Goal: Information Seeking & Learning: Learn about a topic

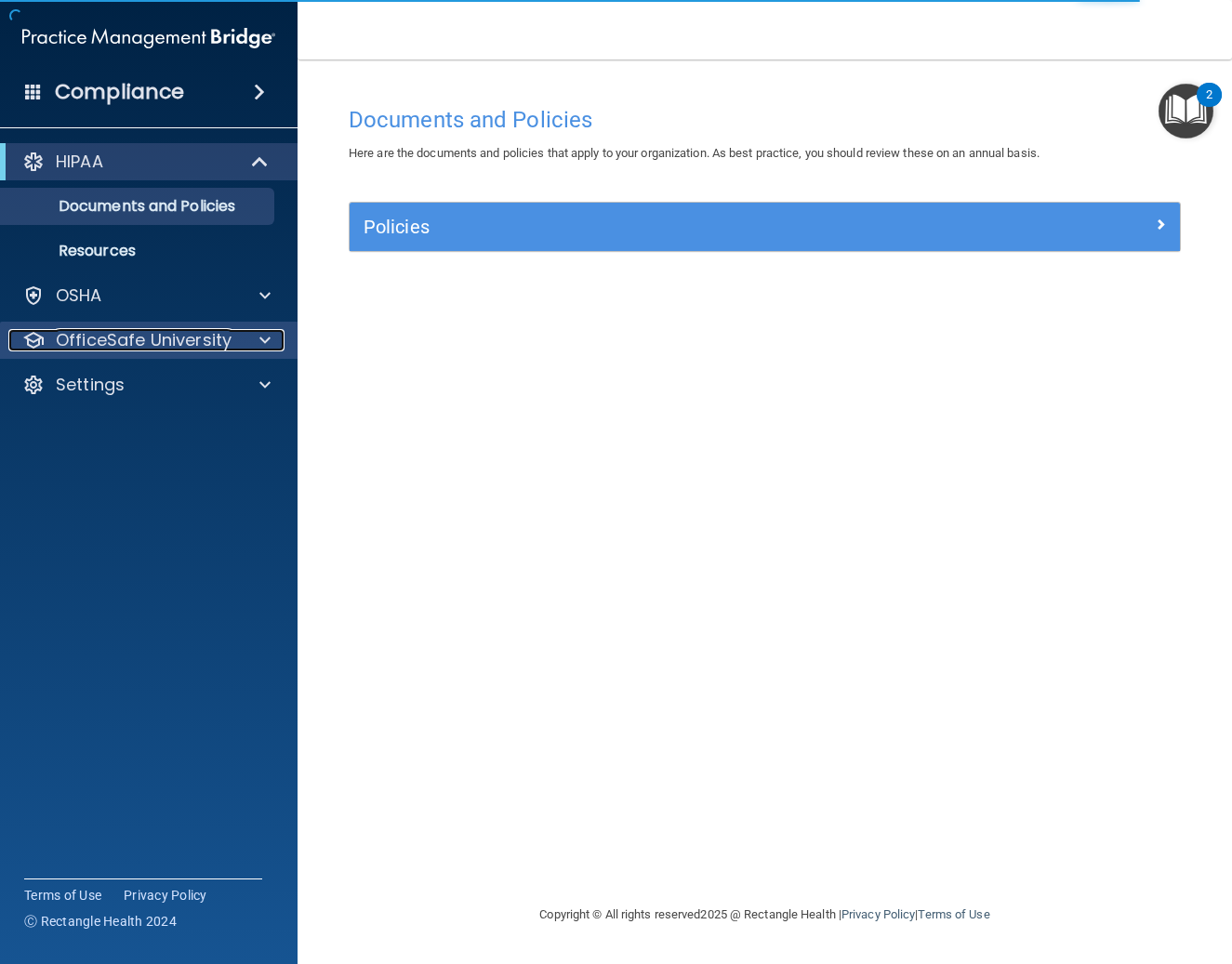
click at [249, 338] on div at bounding box center [262, 340] width 46 height 22
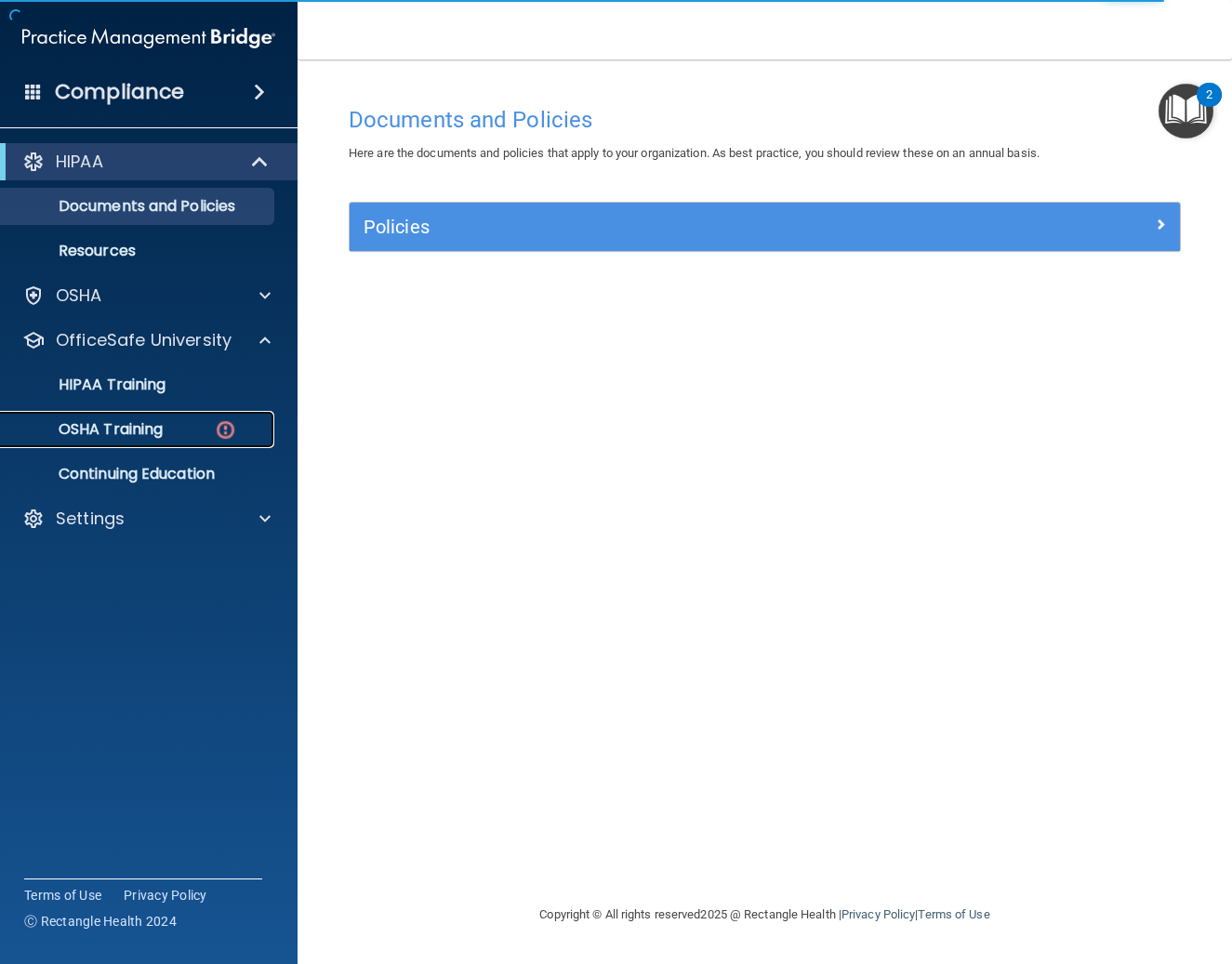
click at [141, 433] on p "OSHA Training" at bounding box center [87, 429] width 151 height 18
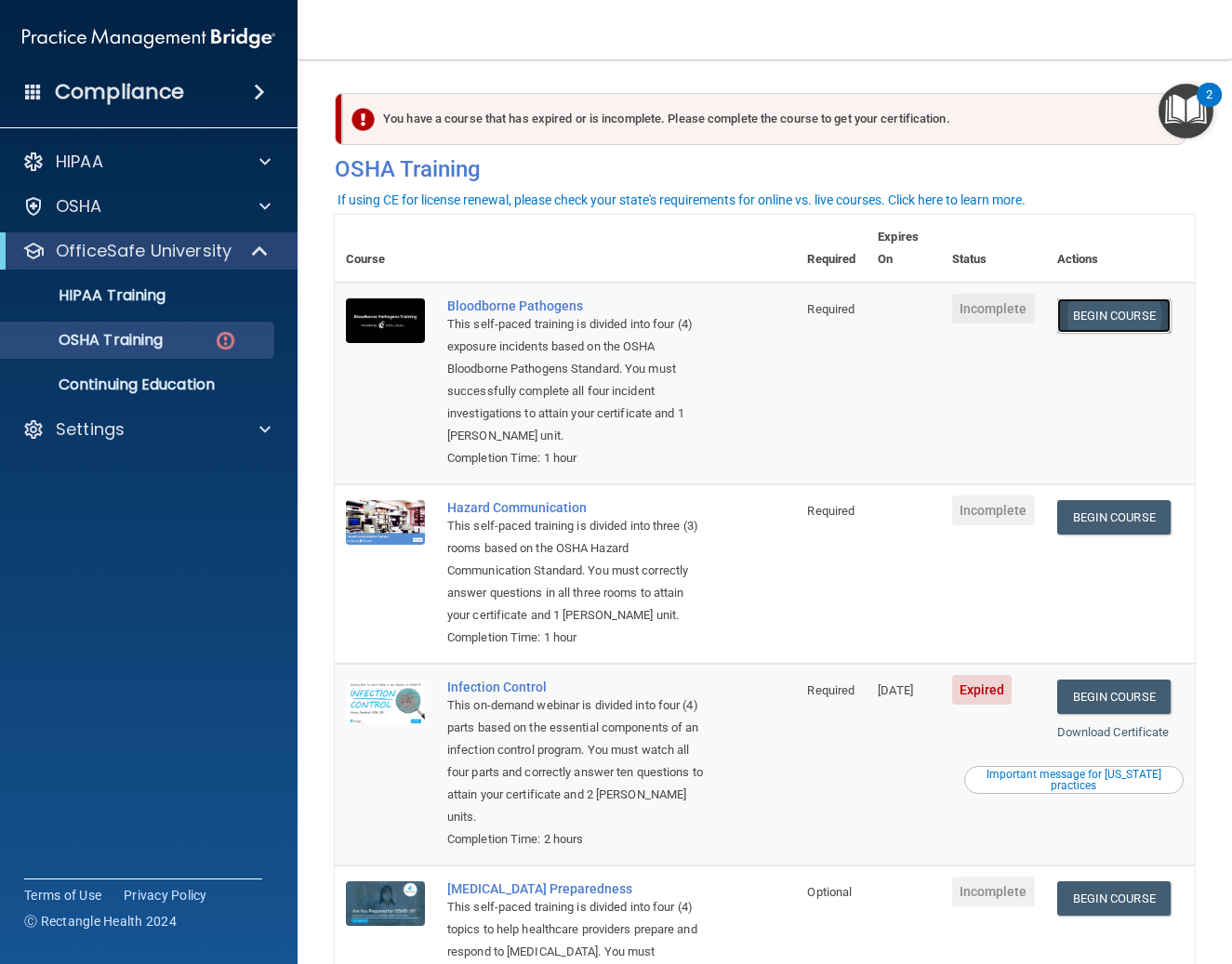
click at [757, 298] on link "Begin Course" at bounding box center [1114, 316] width 113 height 35
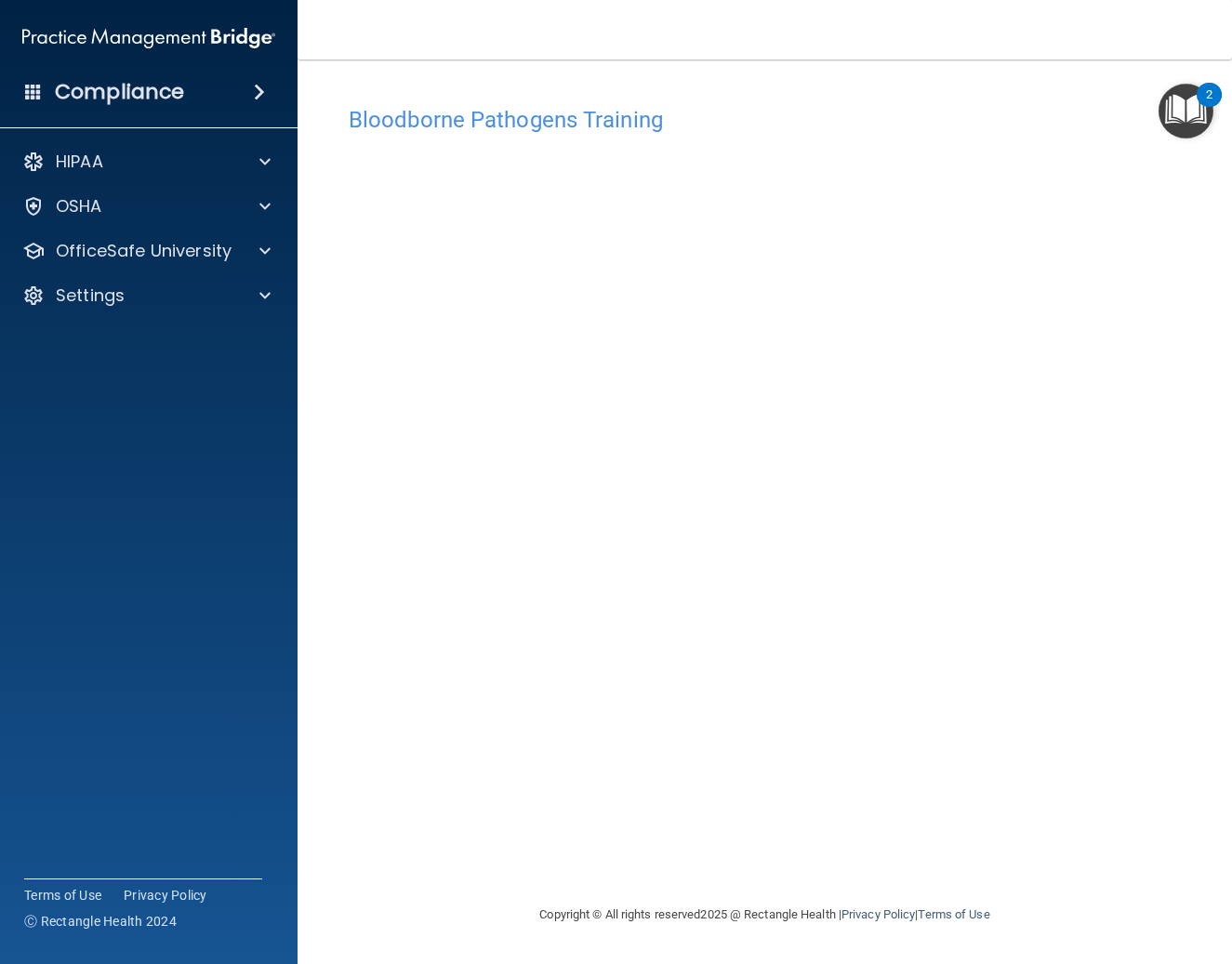
click at [799, 838] on div "Bloodborne Pathogens Training This course doesn’t expire until . Are you sure y…" at bounding box center [765, 500] width 860 height 807
click at [270, 244] on span at bounding box center [265, 251] width 12 height 22
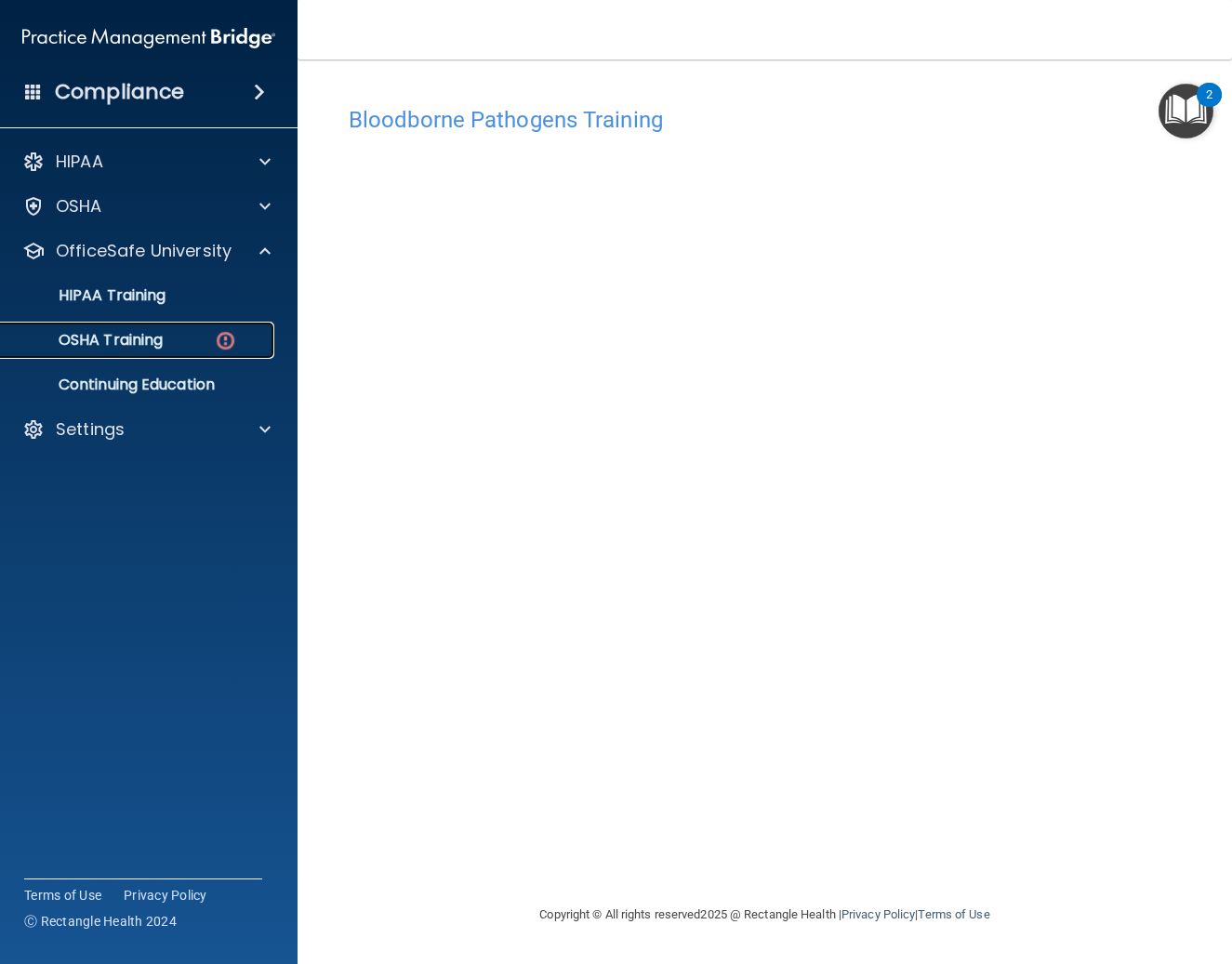
click at [207, 340] on div "OSHA Training" at bounding box center [138, 340] width 254 height 18
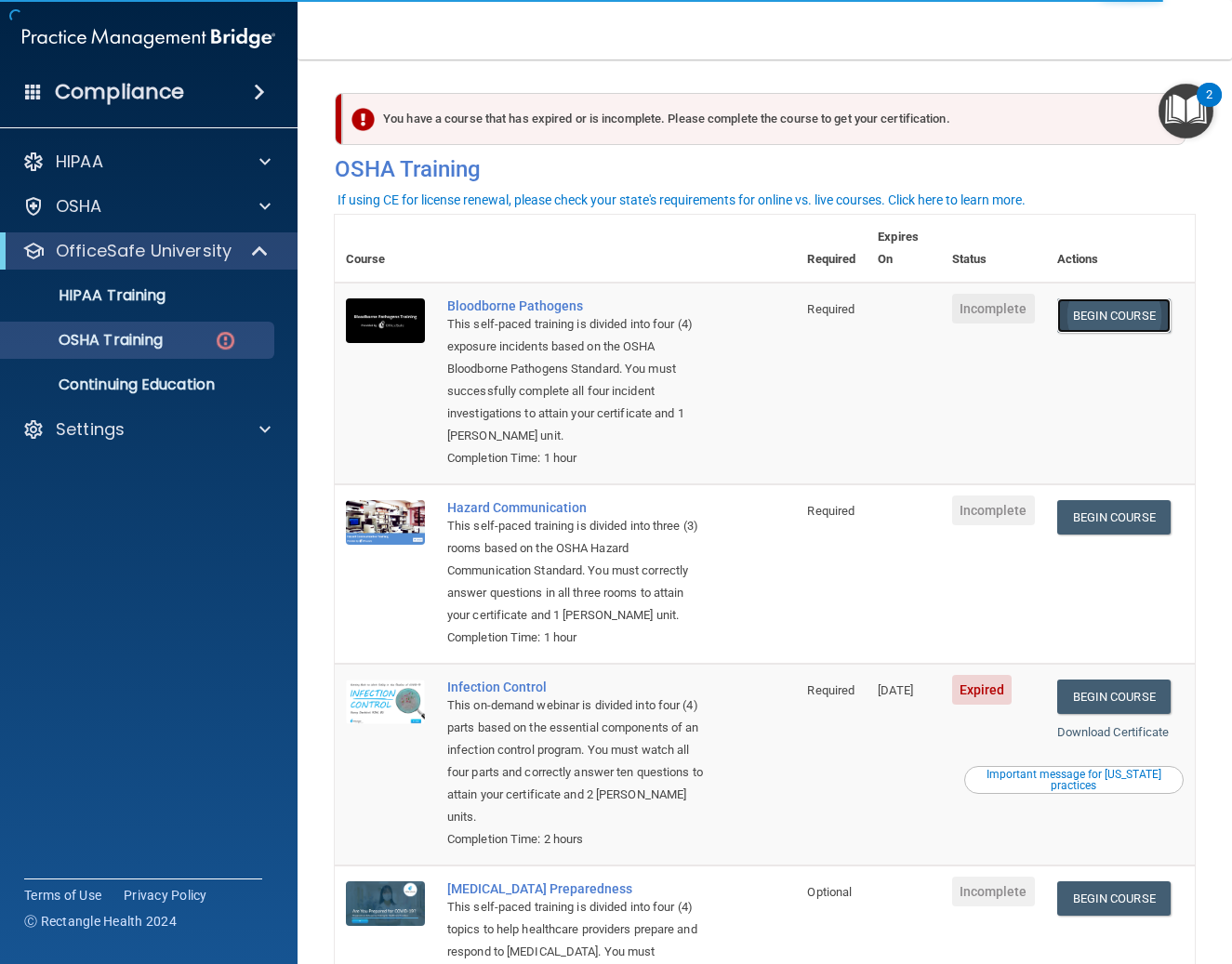
click at [1088, 298] on link "Begin Course" at bounding box center [1114, 316] width 113 height 35
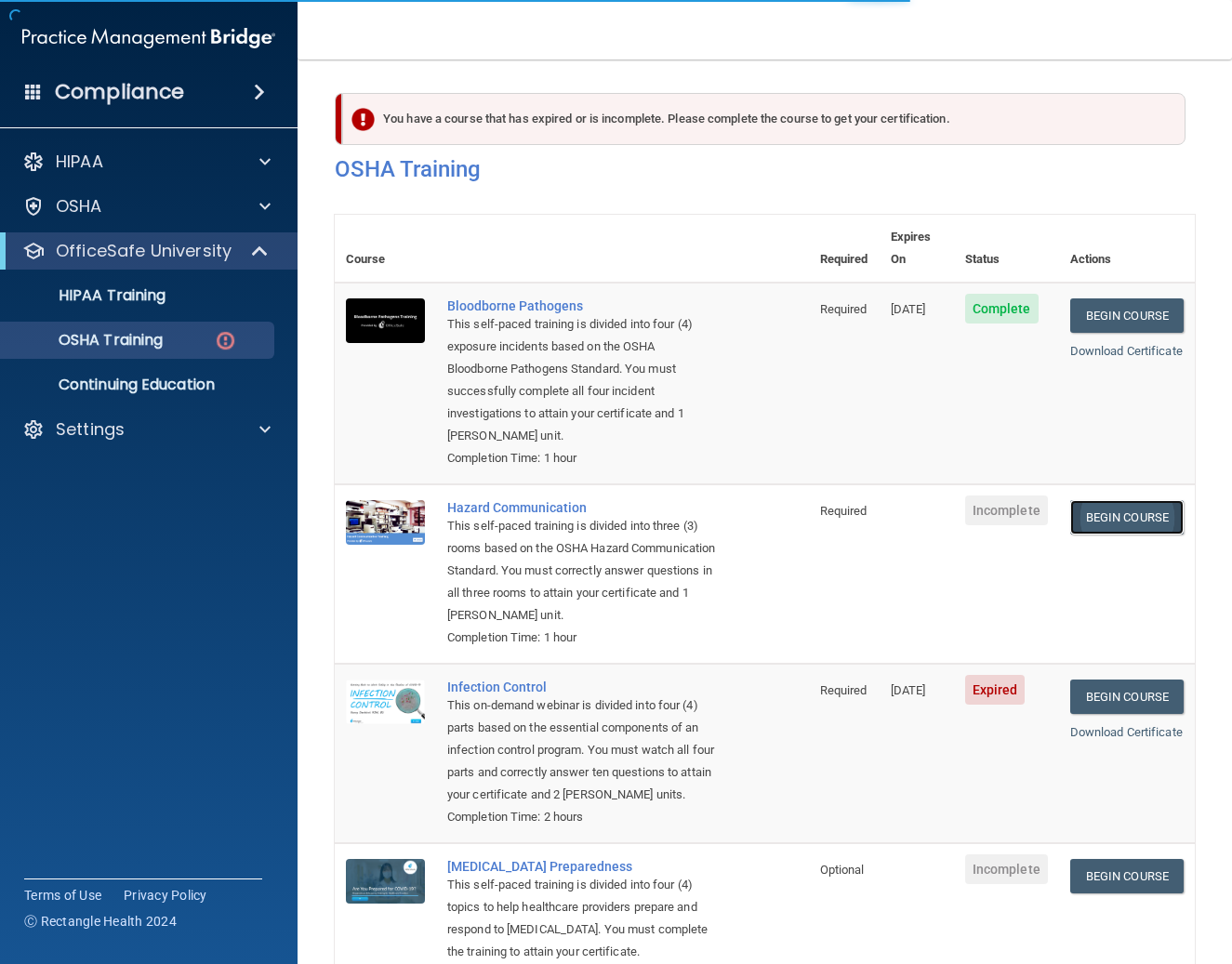
click at [1121, 500] on link "Begin Course" at bounding box center [1127, 518] width 113 height 35
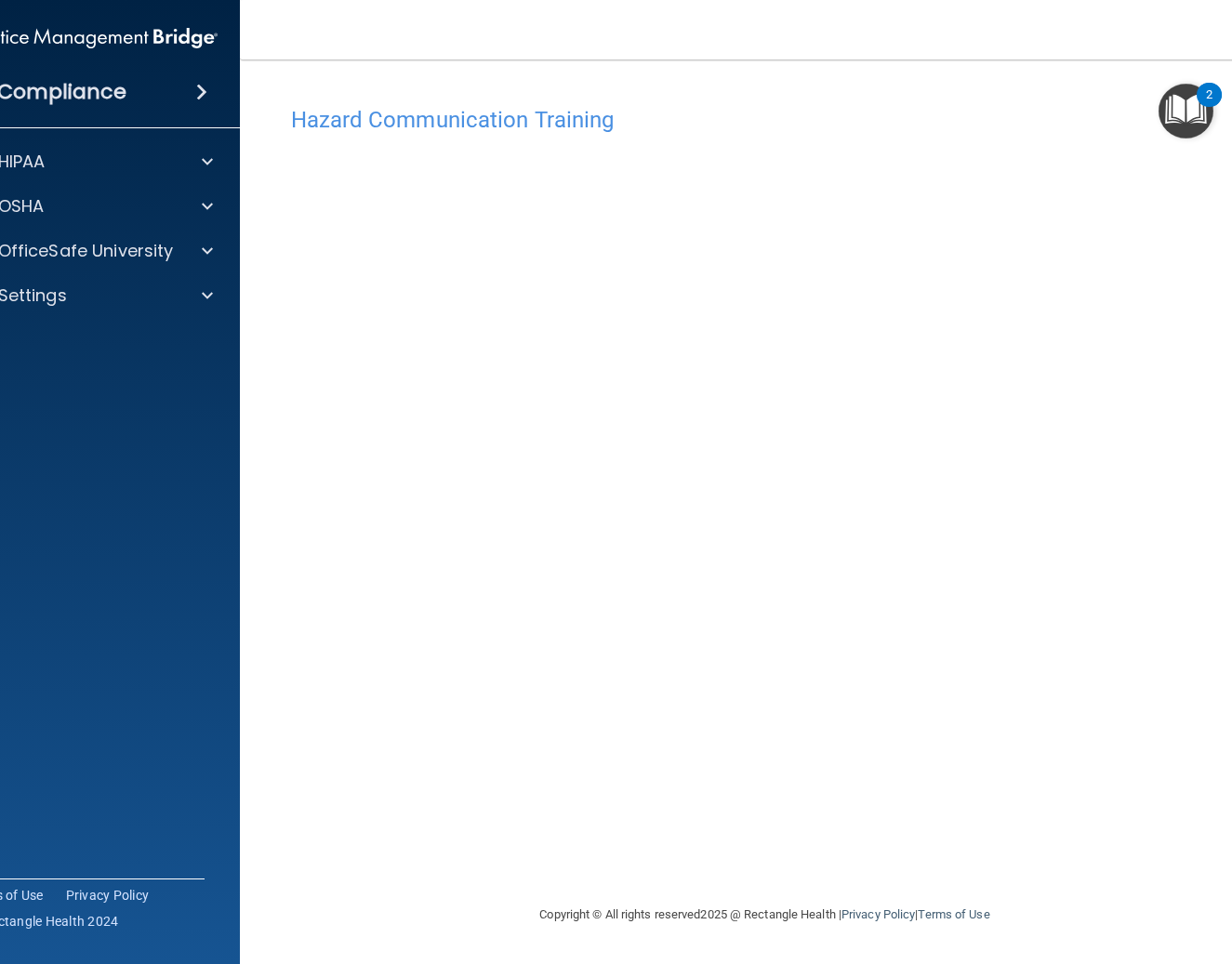
click at [1179, 102] on img "Open Resource Center, 2 new notifications" at bounding box center [1186, 110] width 55 height 55
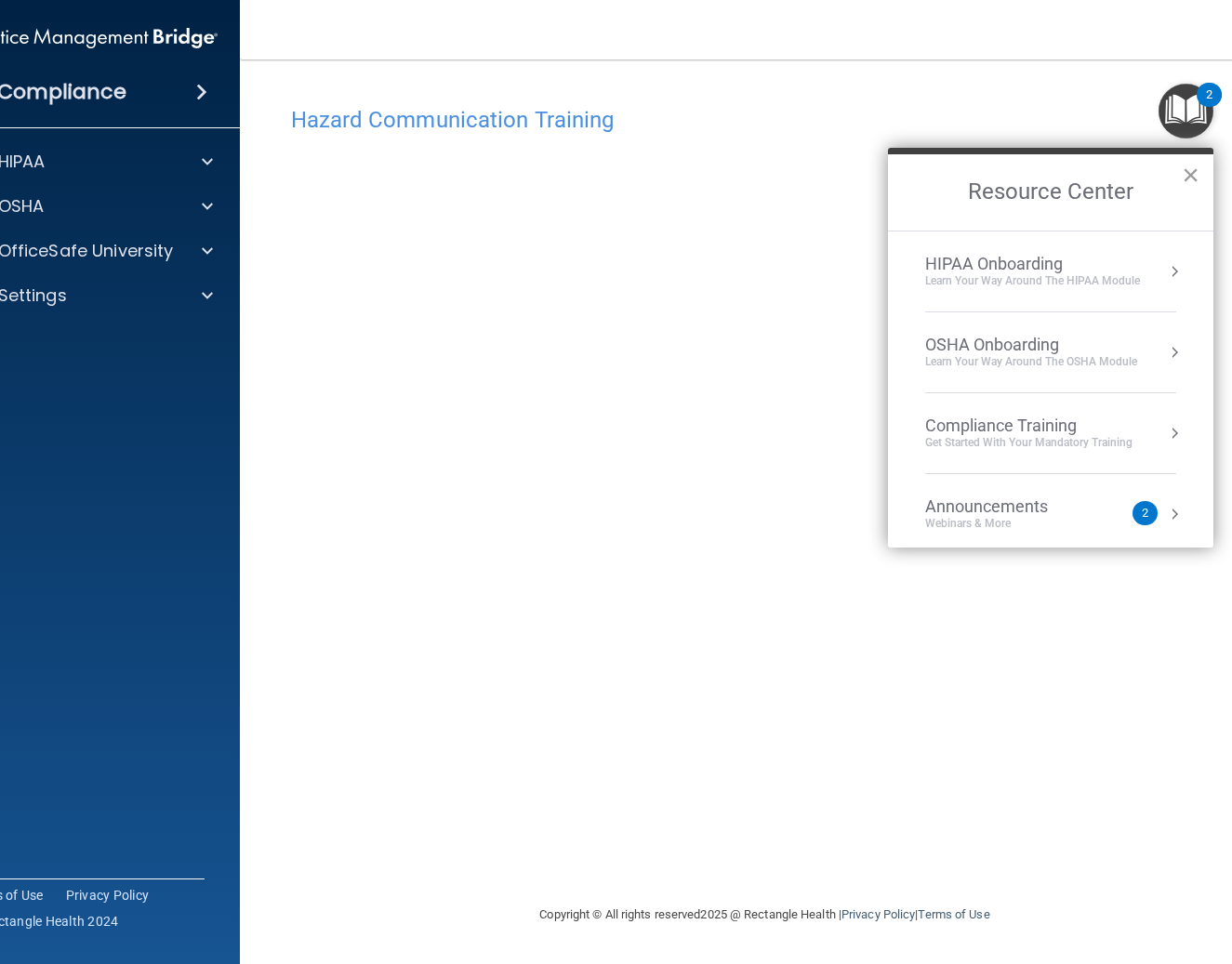
click at [1195, 174] on button "×" at bounding box center [1190, 174] width 17 height 30
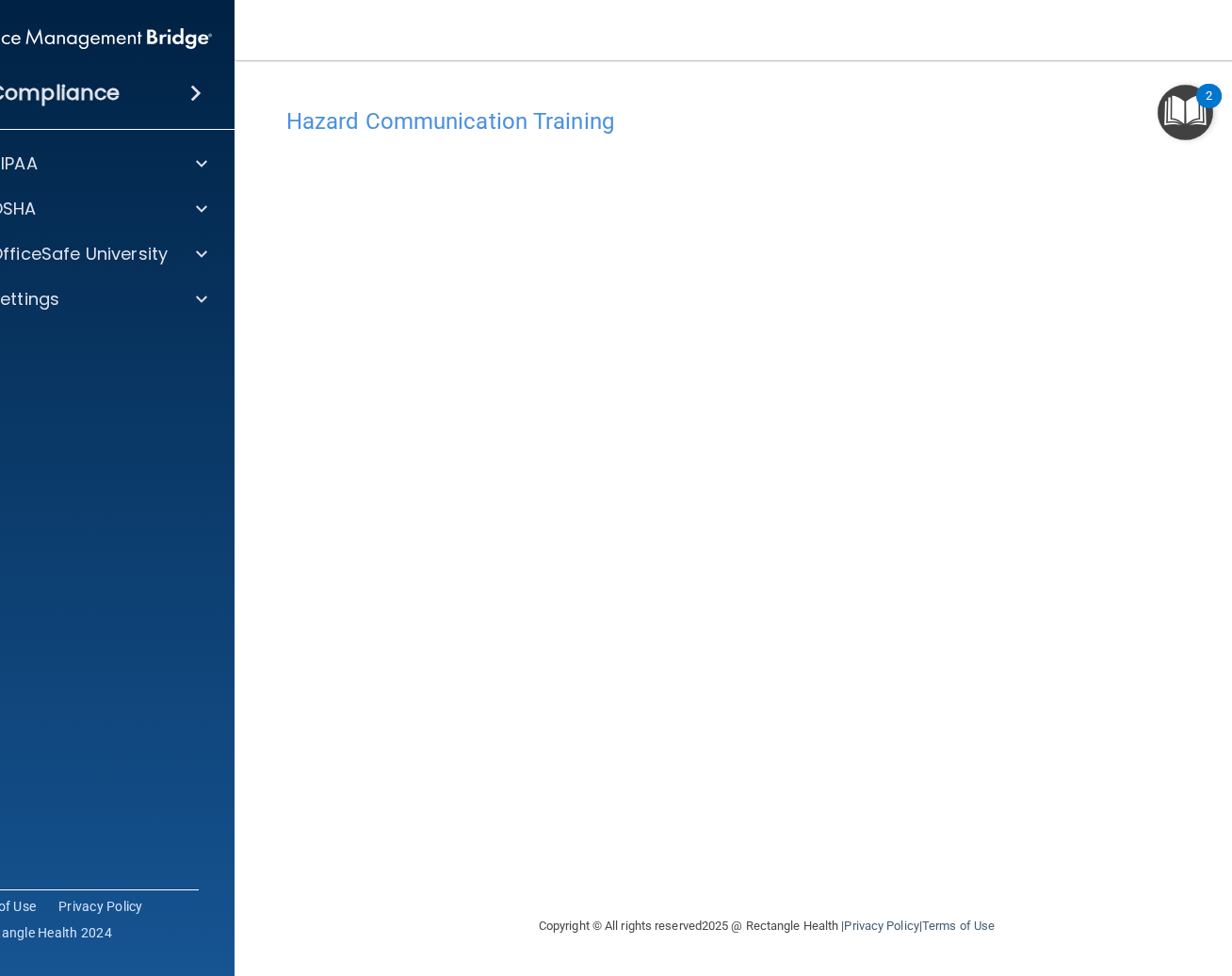
click at [93, 230] on div "HIPAA Documents and Policies Report an Incident Business Associates Emergency P…" at bounding box center [84, 235] width 302 height 196
click at [104, 209] on div "OSHA" at bounding box center [58, 209] width 233 height 23
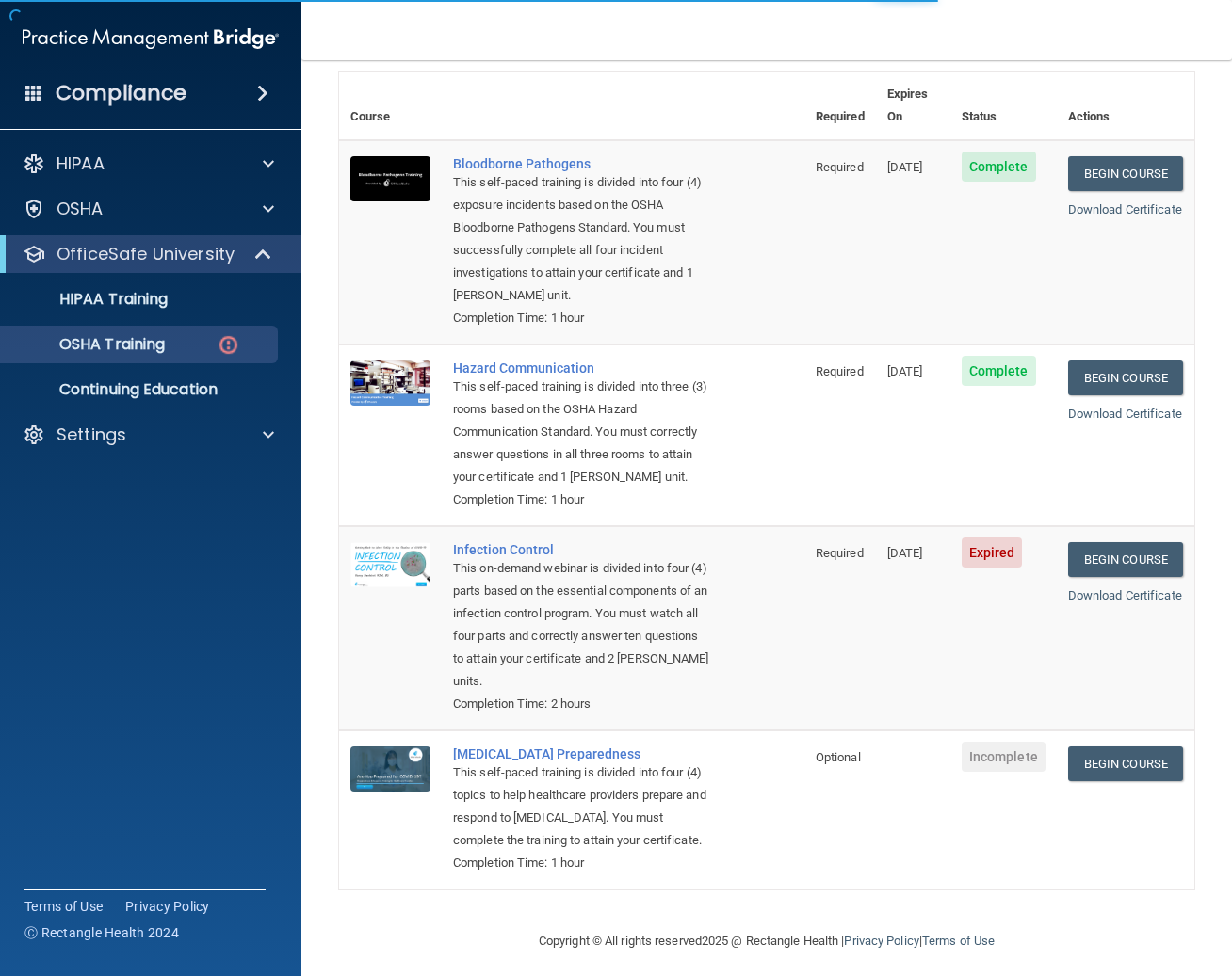
scroll to position [206, 0]
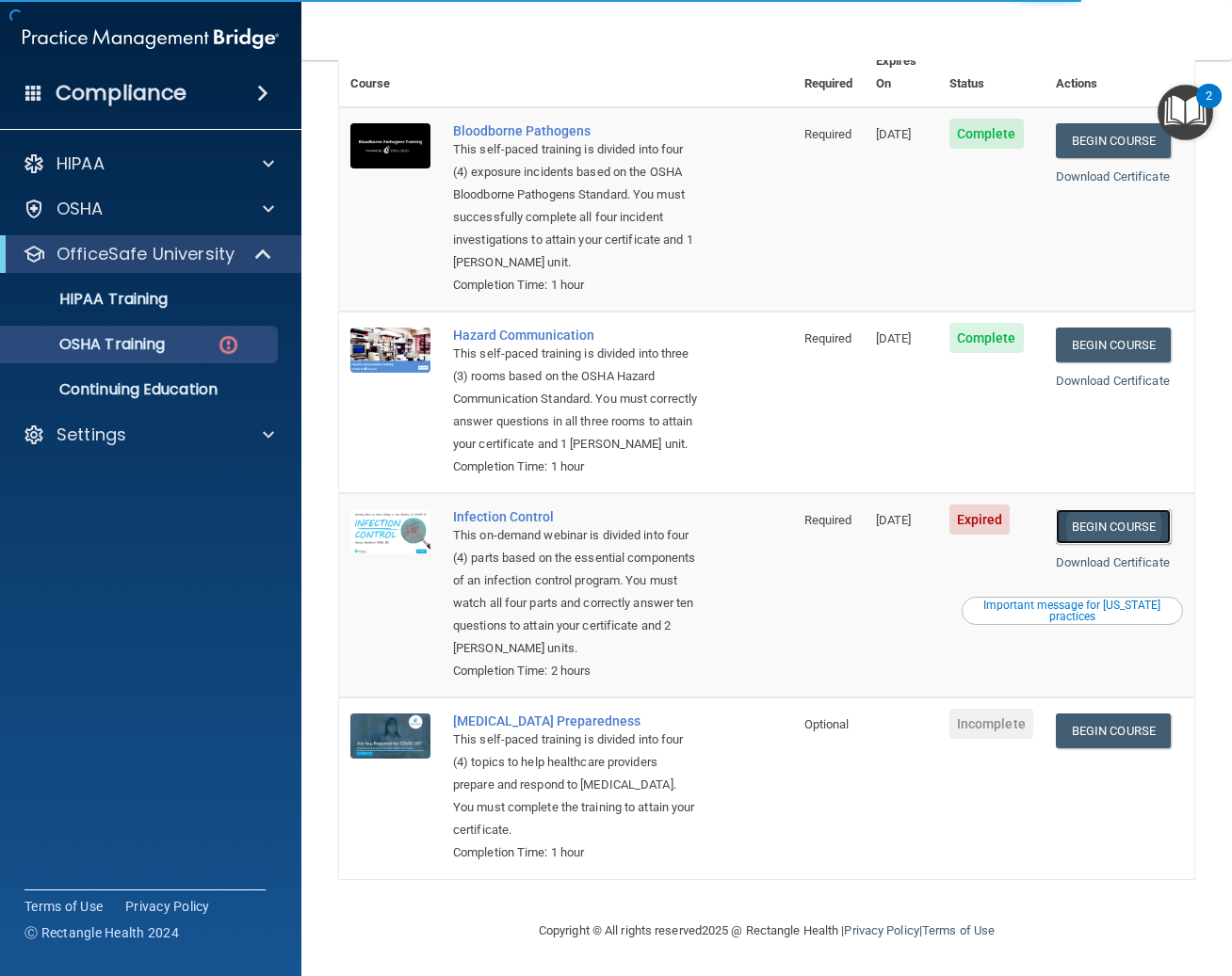
click at [1102, 518] on link "Begin Course" at bounding box center [1112, 527] width 115 height 35
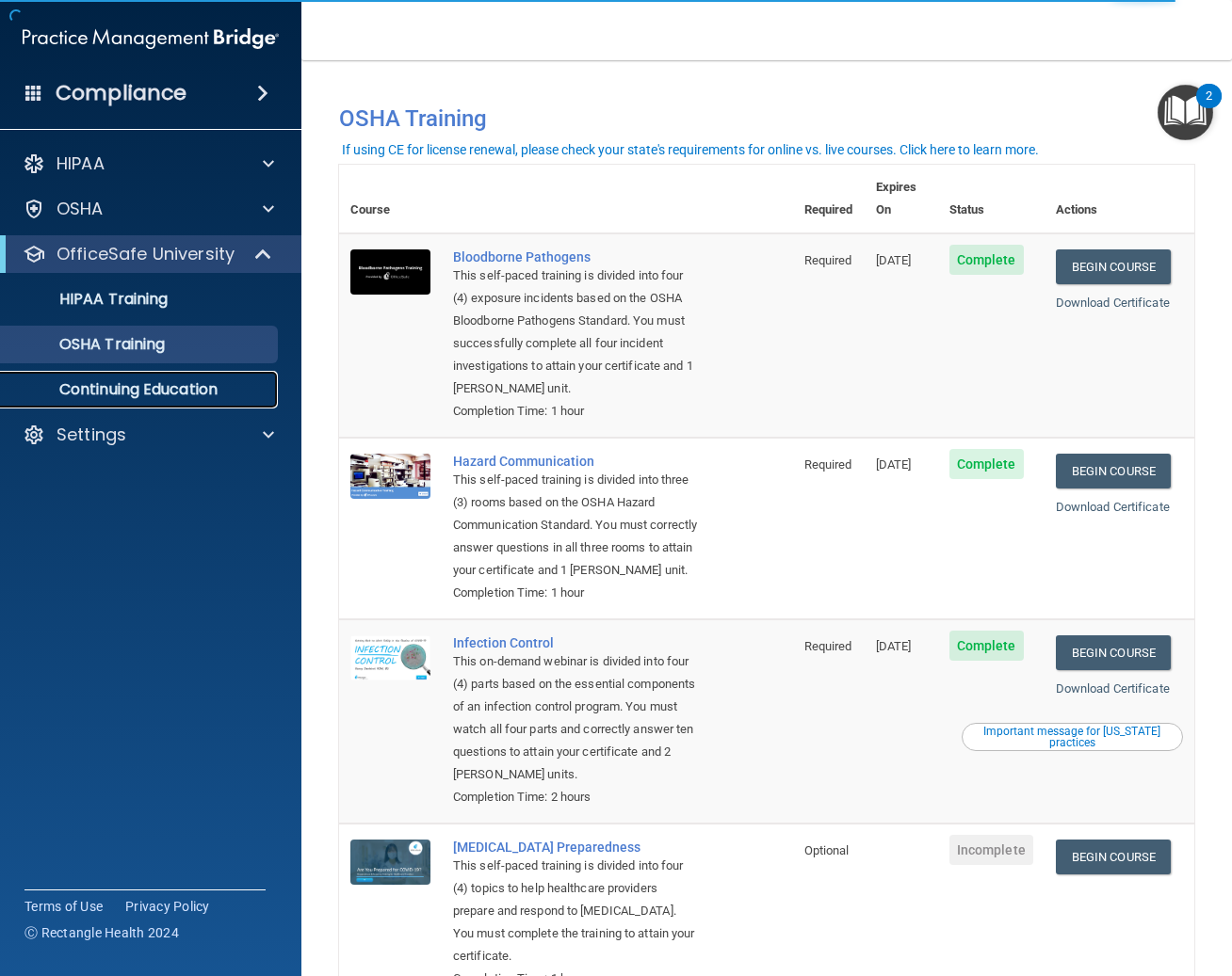
click at [217, 391] on p "Continuing Education" at bounding box center [140, 389] width 257 height 19
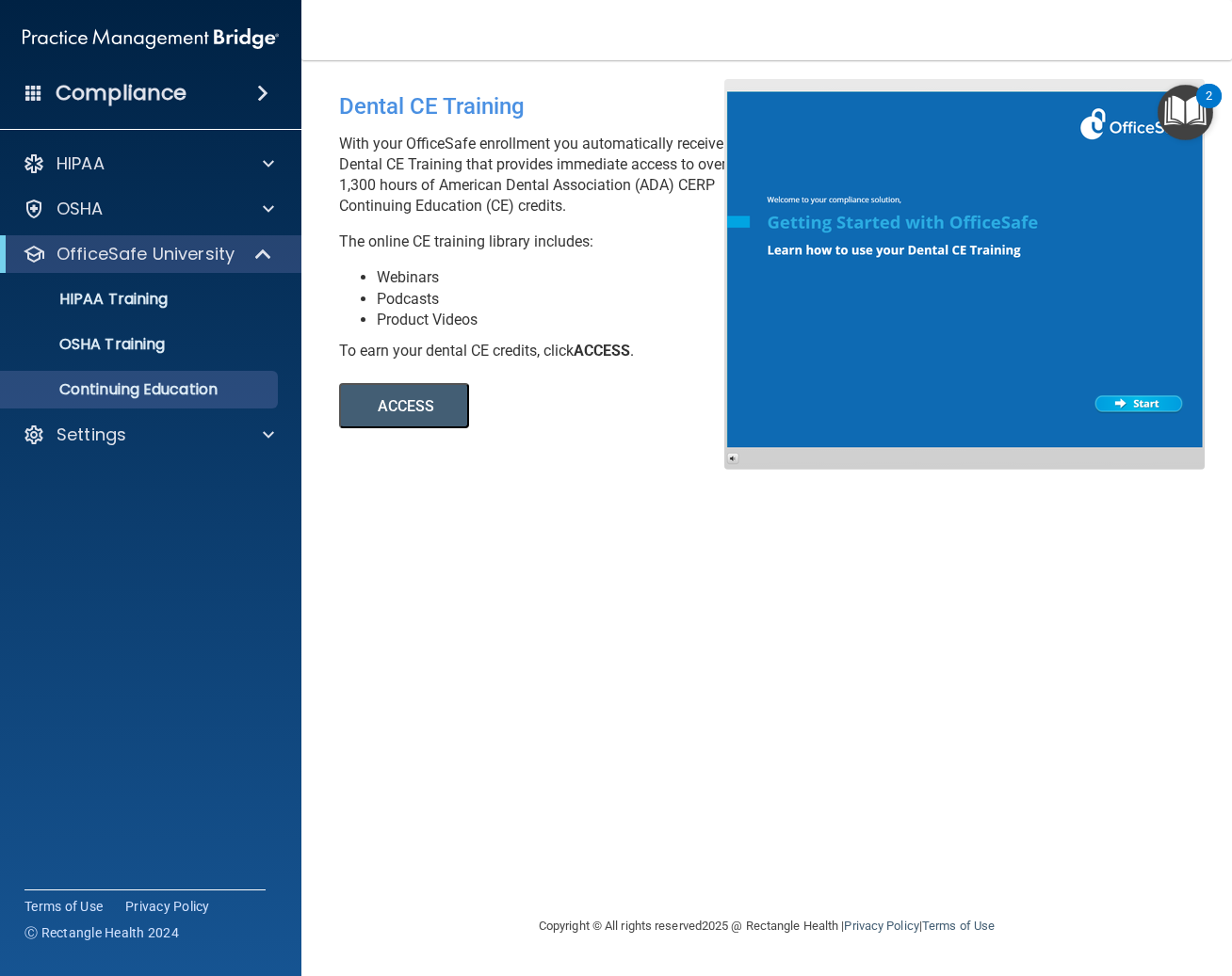
click at [453, 410] on button "ACCESS" at bounding box center [404, 406] width 130 height 45
